Goal: Task Accomplishment & Management: Use online tool/utility

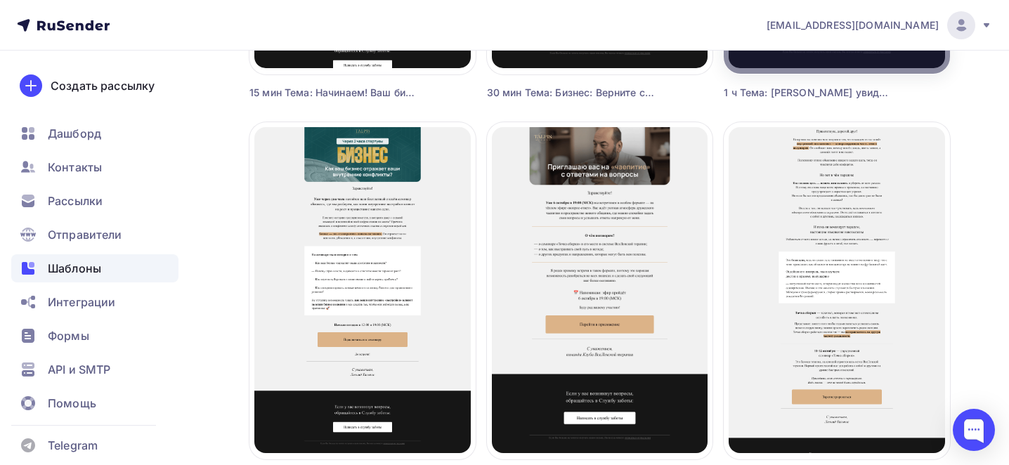
scroll to position [827, 0]
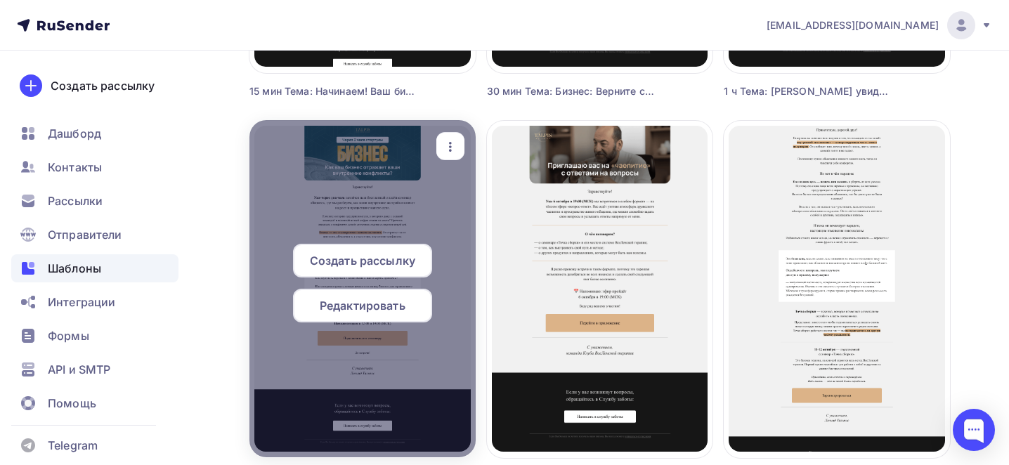
click at [460, 147] on div "button" at bounding box center [450, 146] width 28 height 27
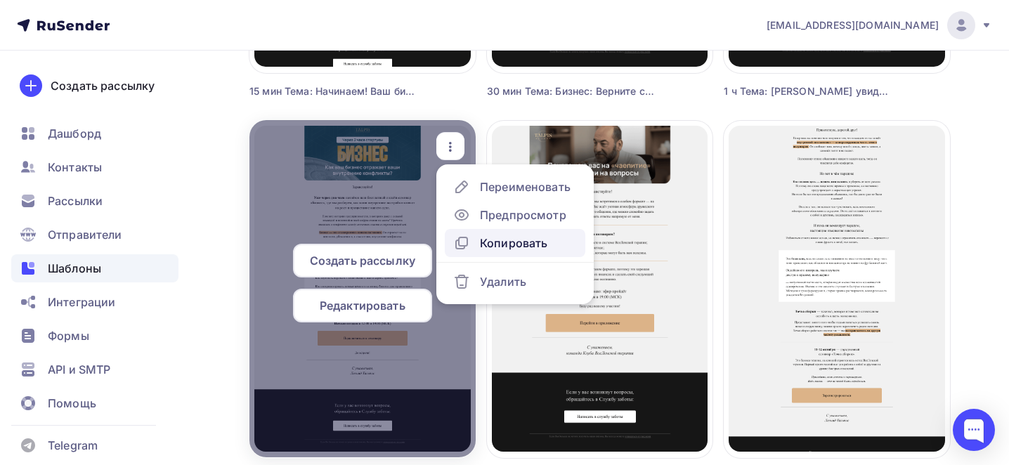
click at [516, 246] on div "Копировать" at bounding box center [513, 243] width 67 height 17
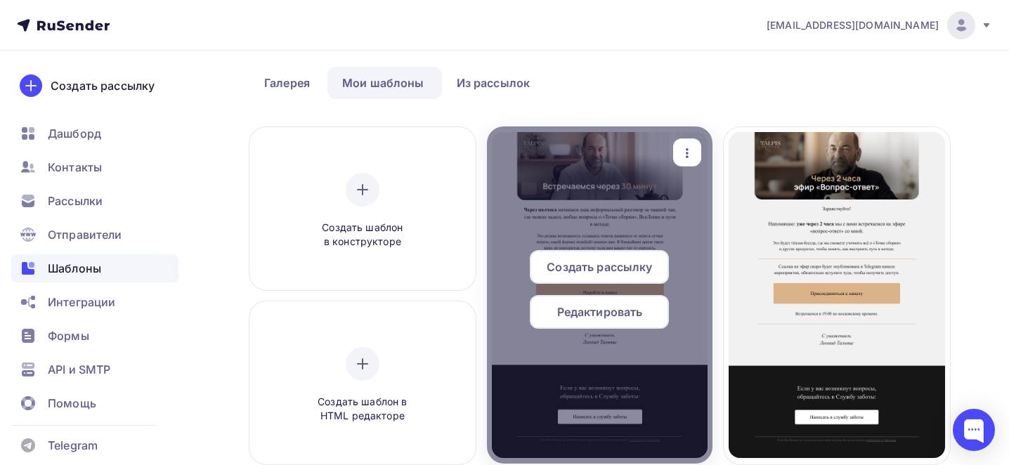
scroll to position [58, 0]
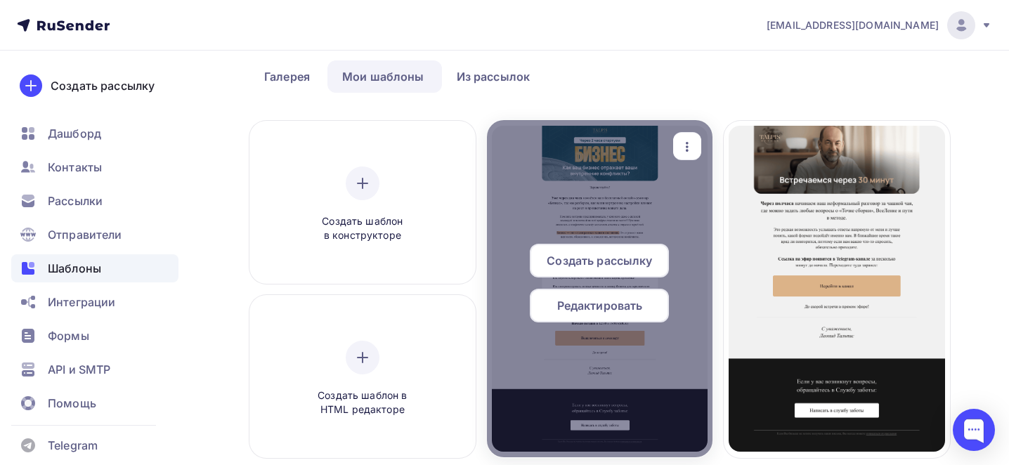
click at [690, 143] on icon "button" at bounding box center [686, 146] width 17 height 17
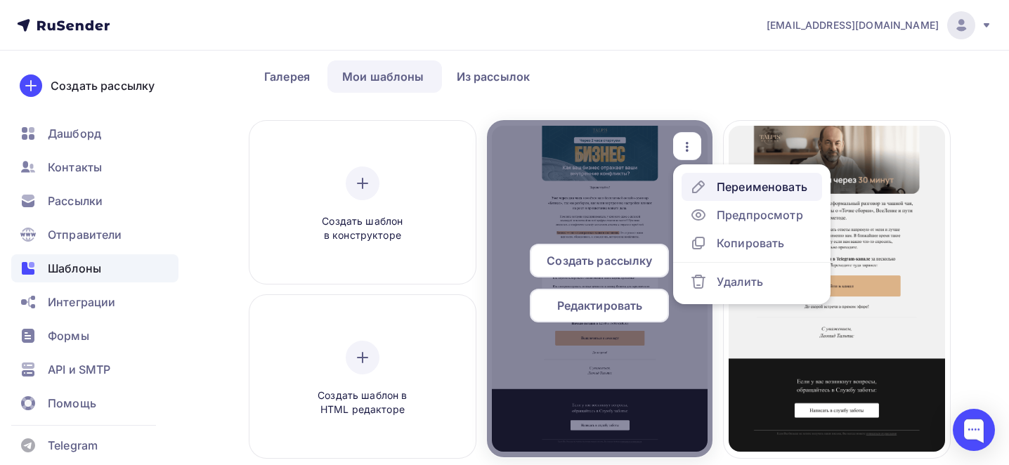
click at [732, 183] on div "Переименовать" at bounding box center [761, 186] width 91 height 17
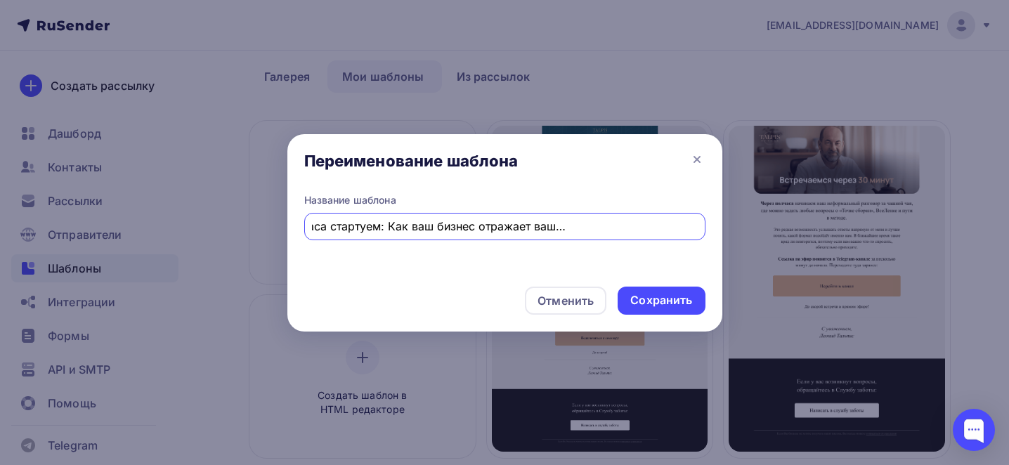
scroll to position [0, 0]
click at [413, 226] on input "Copy: Тема: Через 2 часа стартуем: Как ваш бизнес отражает ваши внутренние конф…" at bounding box center [504, 226] width 385 height 17
paste input "Тема: Бесплатный семинар «Деньги» — [DATE]"
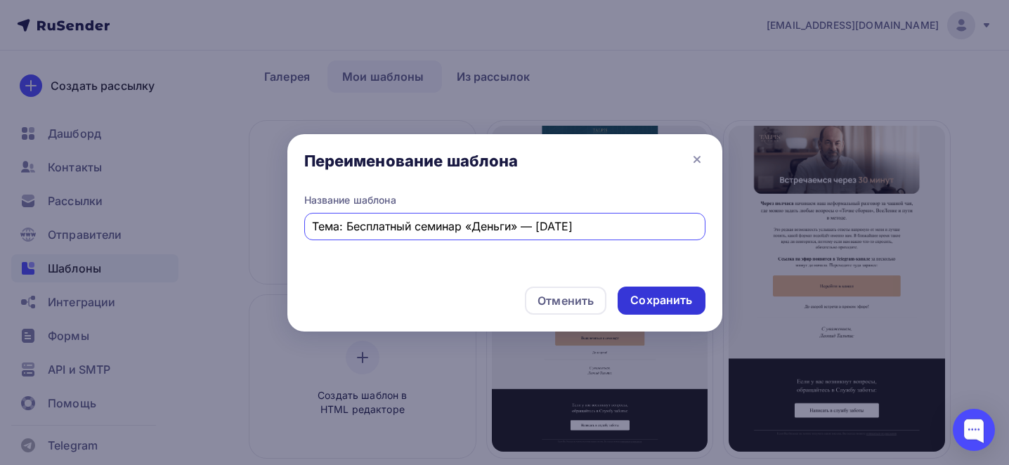
type input "Тема: Бесплатный семинар «Деньги» — [DATE]"
click at [659, 300] on div "Сохранить" at bounding box center [661, 300] width 62 height 16
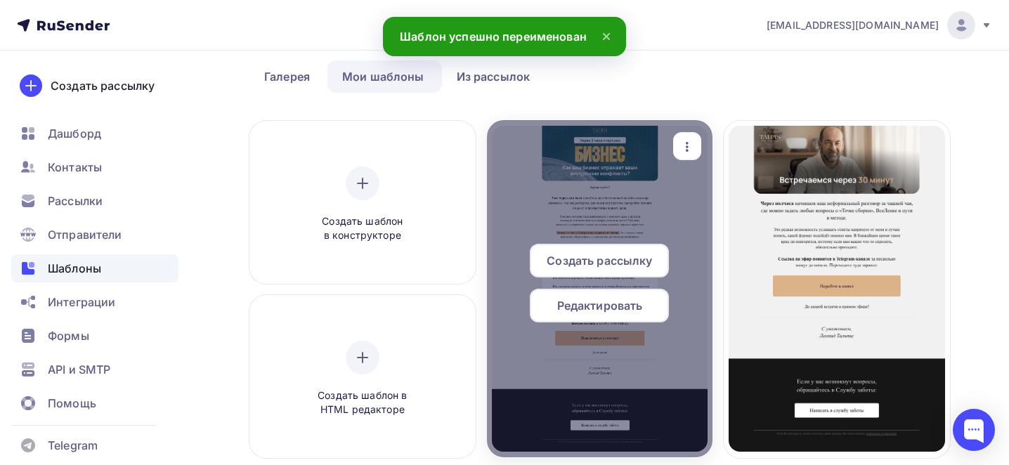
click at [624, 307] on span "Редактировать" at bounding box center [600, 305] width 86 height 17
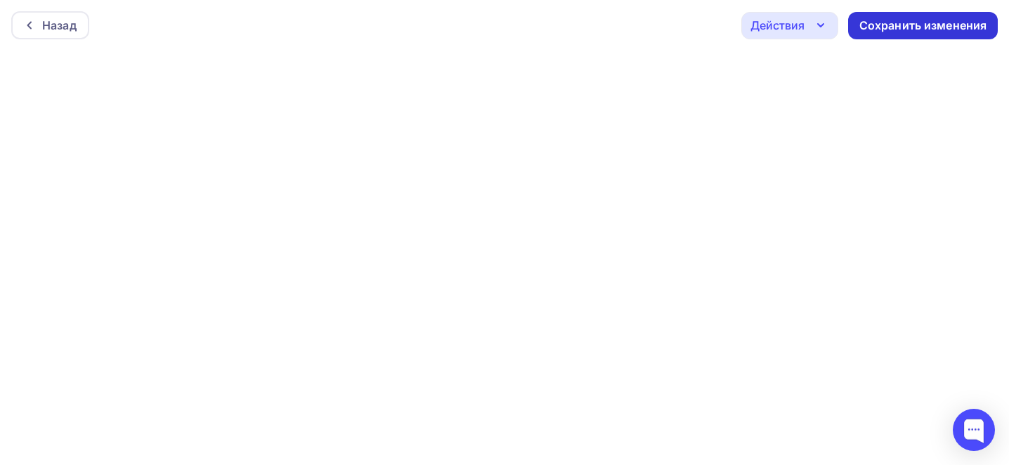
click at [891, 28] on div "Сохранить изменения" at bounding box center [923, 26] width 128 height 16
